Goal: Information Seeking & Learning: Check status

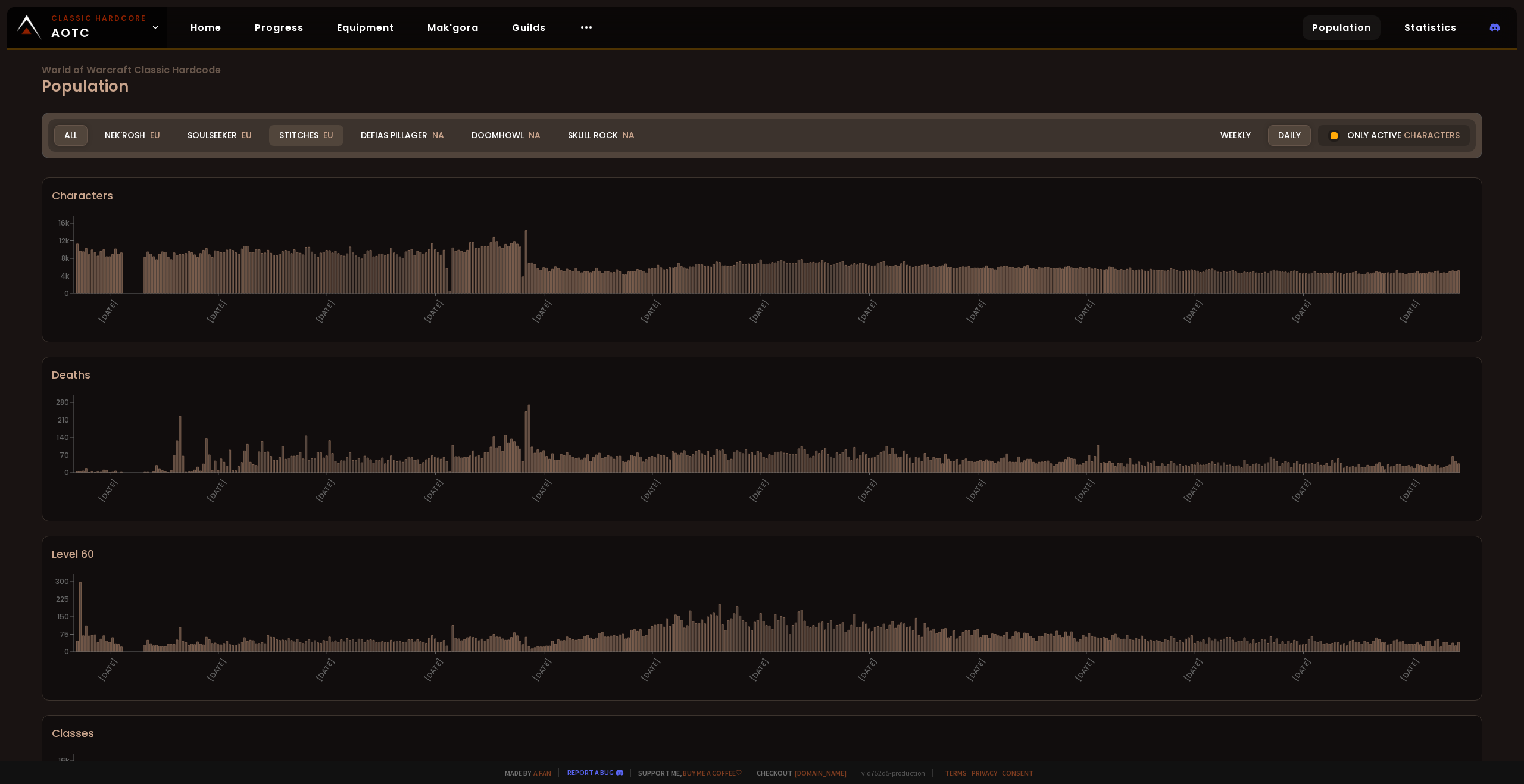
click at [295, 128] on div "Stitches EU" at bounding box center [306, 135] width 75 height 21
click at [229, 136] on div "Soulseeker EU" at bounding box center [219, 135] width 84 height 21
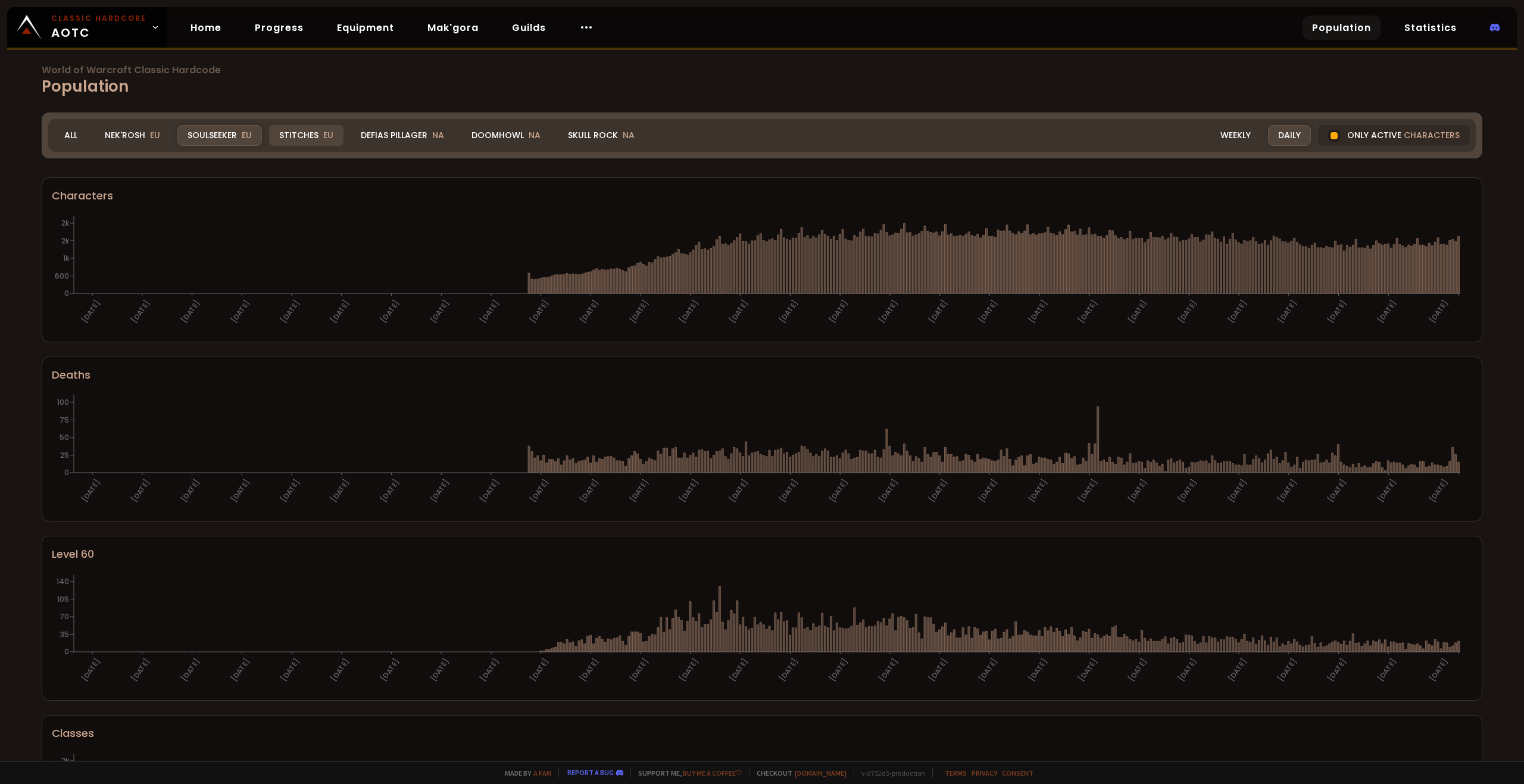
click at [312, 138] on div "Stitches EU" at bounding box center [306, 135] width 75 height 21
